Goal: Transaction & Acquisition: Subscribe to service/newsletter

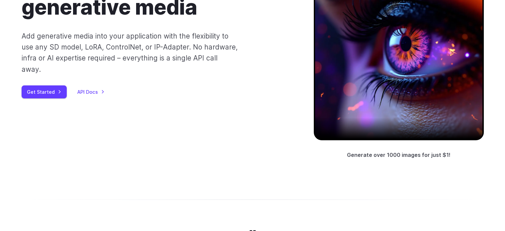
scroll to position [100, 0]
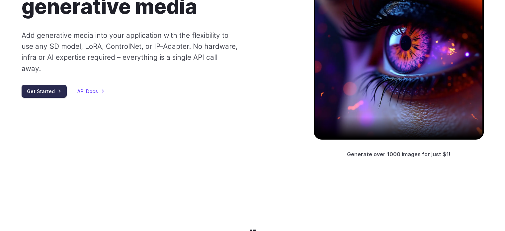
click at [47, 85] on link "Get Started" at bounding box center [44, 91] width 45 height 13
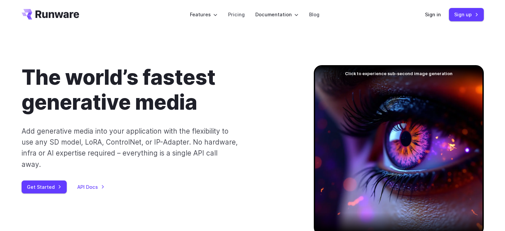
scroll to position [0, 0]
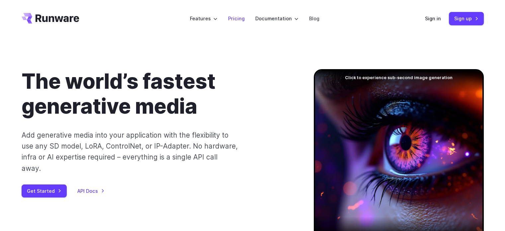
click at [233, 20] on link "Pricing" at bounding box center [236, 19] width 17 height 8
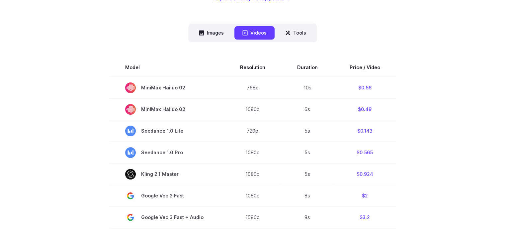
scroll to position [166, 0]
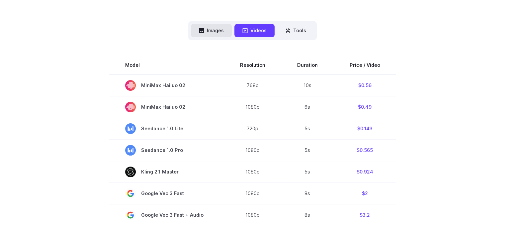
click at [219, 36] on button "Images" at bounding box center [211, 30] width 41 height 13
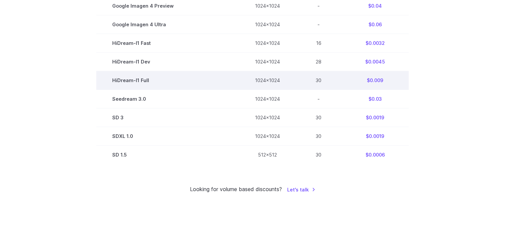
scroll to position [432, 0]
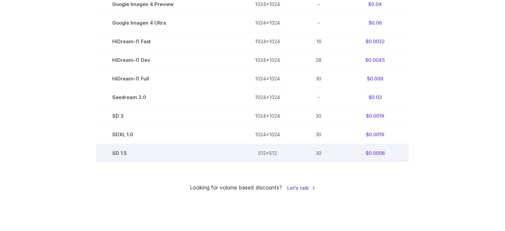
click at [286, 161] on td "512x512" at bounding box center [267, 153] width 57 height 19
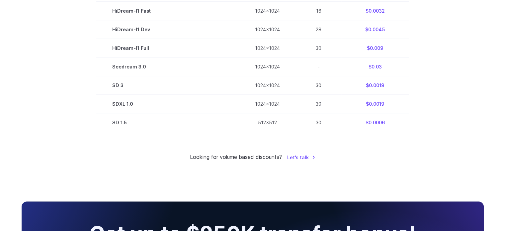
scroll to position [465, 0]
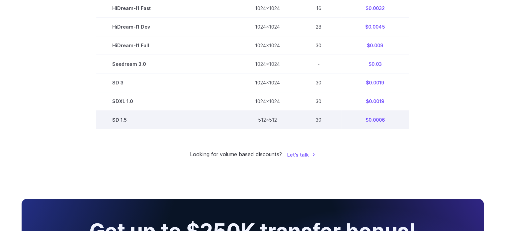
click at [147, 127] on td "SD 1.5" at bounding box center [167, 120] width 143 height 19
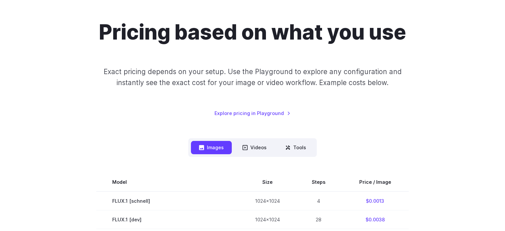
scroll to position [0, 0]
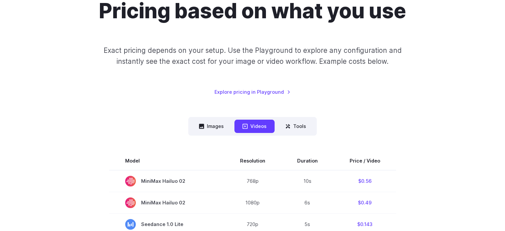
scroll to position [66, 0]
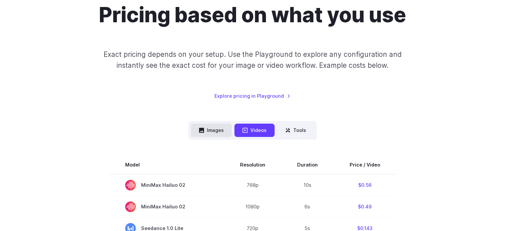
click at [217, 130] on button "Images" at bounding box center [211, 130] width 41 height 13
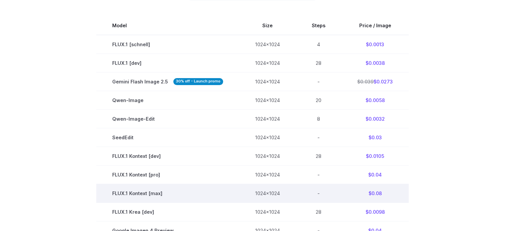
scroll to position [166, 0]
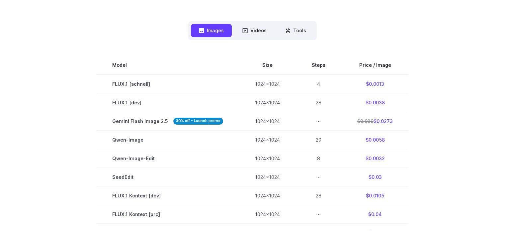
click at [343, 29] on div "Images Videos Tools ****** ****** ***** Model Size Steps Price / Image FLUX.1 […" at bounding box center [253, 224] width 463 height 407
